Goal: Entertainment & Leisure: Consume media (video, audio)

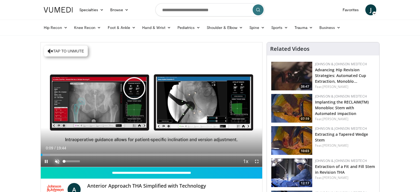
click at [57, 160] on span "Video Player" at bounding box center [57, 161] width 11 height 11
click at [257, 161] on span "Video Player" at bounding box center [257, 161] width 11 height 11
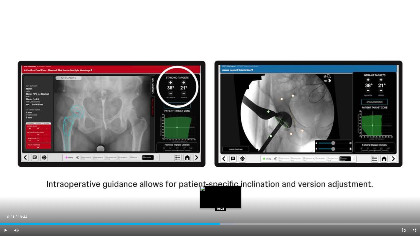
click at [221, 192] on div "Progress Bar" at bounding box center [217, 224] width 34 height 2
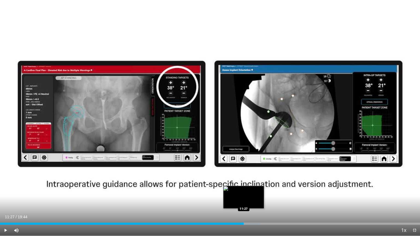
click at [244, 192] on div "Progress Bar" at bounding box center [244, 224] width 32 height 2
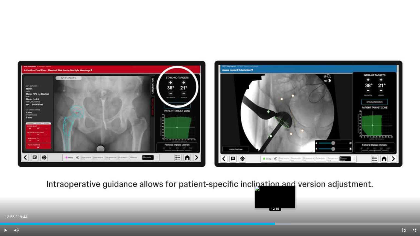
click at [275, 192] on div "Progress Bar" at bounding box center [274, 224] width 34 height 2
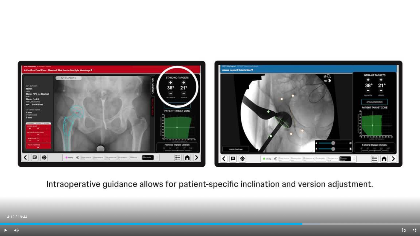
click at [303, 192] on div "Progress Bar" at bounding box center [307, 224] width 28 height 2
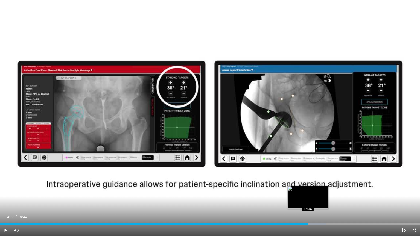
click at [308, 192] on div "Loaded : 77.74% 14:28 14:28" at bounding box center [210, 224] width 420 height 2
click at [314, 192] on div "Progress Bar" at bounding box center [314, 224] width 33 height 2
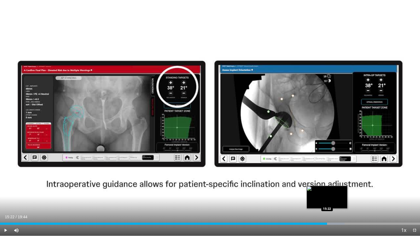
click at [327, 192] on div "Progress Bar" at bounding box center [329, 224] width 32 height 2
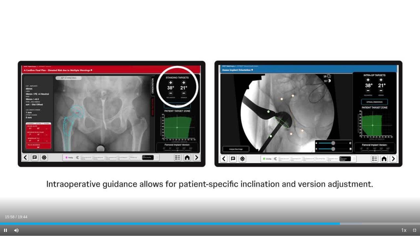
click at [328, 192] on div "Current Time 15:58 / Duration 19:44 Pause Skip Backward Skip Forward Mute Loade…" at bounding box center [210, 230] width 420 height 11
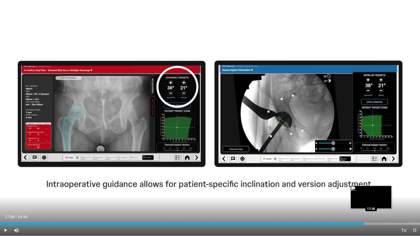
click at [371, 192] on div "Loaded : 92.11% 17:06 17:26" at bounding box center [210, 224] width 420 height 2
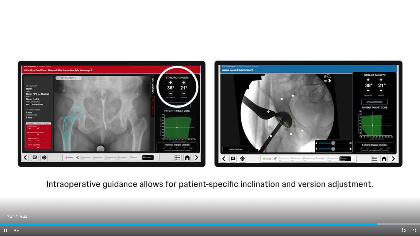
click at [388, 192] on div "Current Time 17:42 / Duration 19:44 Pause Skip Backward Skip Forward Mute Loade…" at bounding box center [210, 230] width 420 height 11
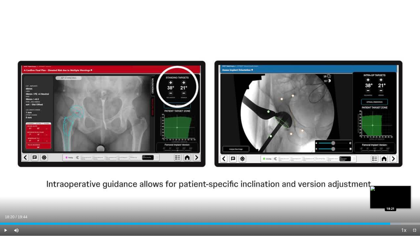
click at [391, 192] on div "Loaded : 95.46% 18:20 18:21" at bounding box center [210, 222] width 420 height 5
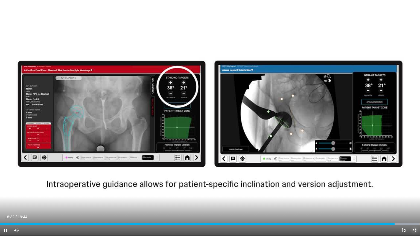
click at [415, 192] on span "Video Player" at bounding box center [414, 230] width 11 height 11
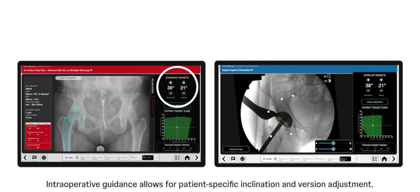
scroll to position [558, 0]
